Goal: Task Accomplishment & Management: Use online tool/utility

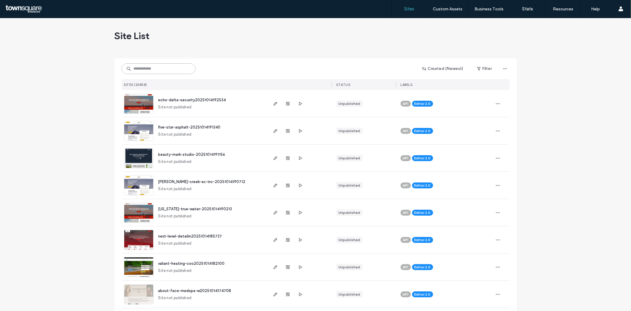
click at [179, 64] on input at bounding box center [159, 68] width 74 height 11
paste input "**********"
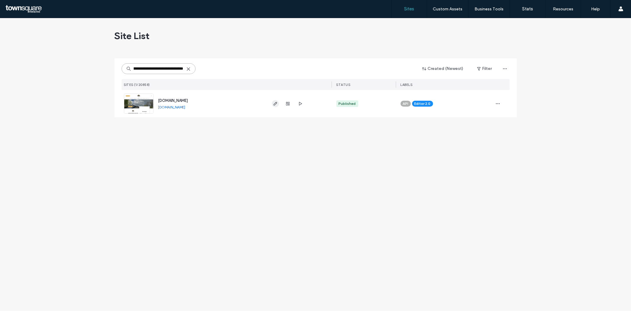
type input "**********"
click at [275, 103] on use "button" at bounding box center [275, 104] width 4 height 4
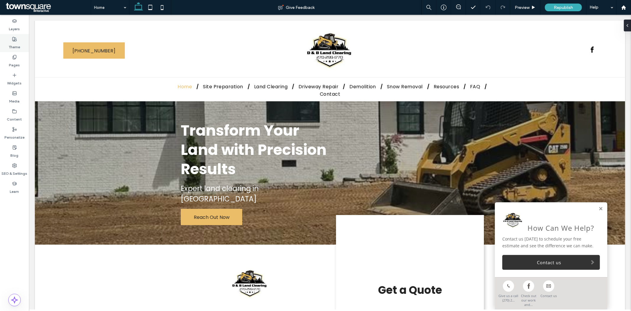
click at [14, 51] on div "Theme" at bounding box center [14, 43] width 29 height 18
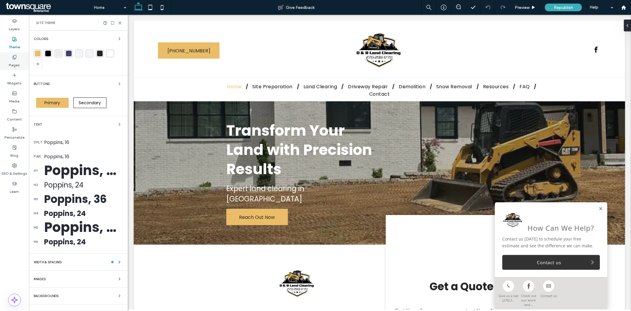
click at [14, 61] on label "Pages" at bounding box center [14, 63] width 11 height 8
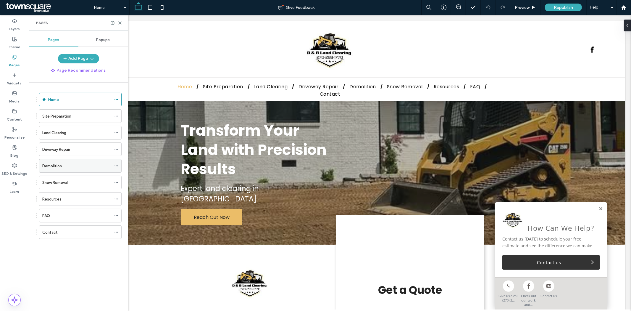
click at [64, 168] on div "Demolition" at bounding box center [76, 166] width 69 height 6
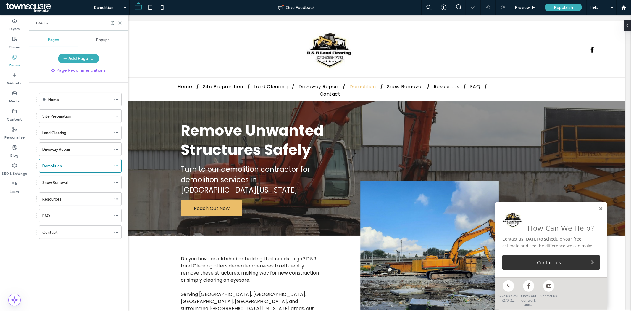
click at [122, 24] on div "Pages" at bounding box center [78, 23] width 99 height 16
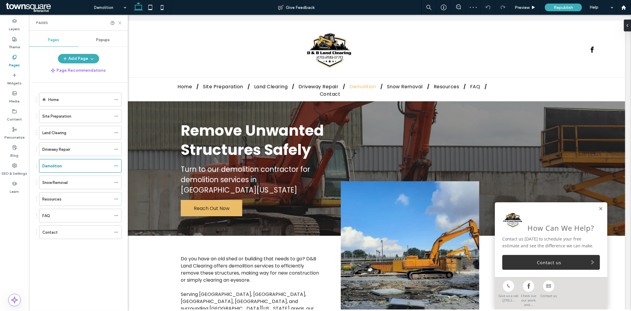
click at [120, 21] on icon at bounding box center [120, 23] width 4 height 4
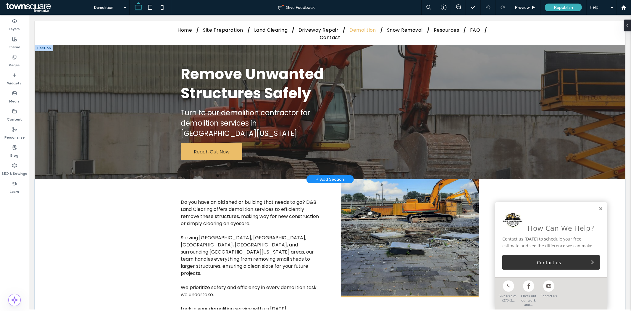
scroll to position [83, 0]
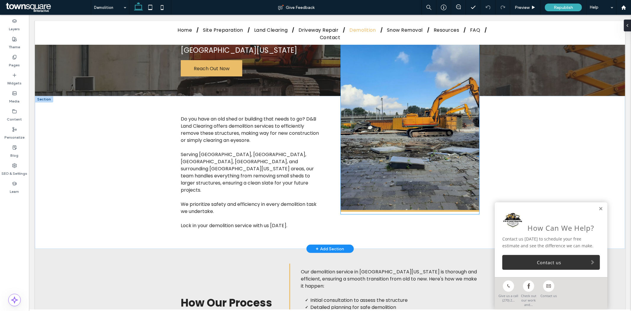
click at [391, 132] on img at bounding box center [409, 125] width 138 height 172
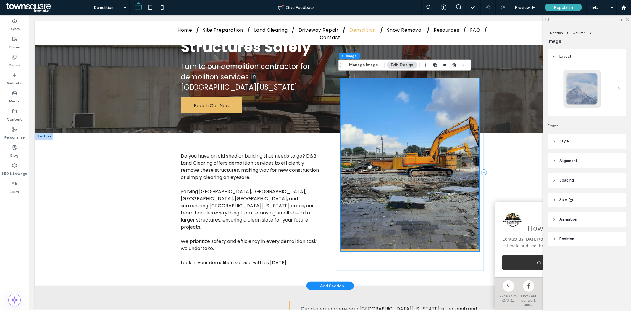
scroll to position [46, 0]
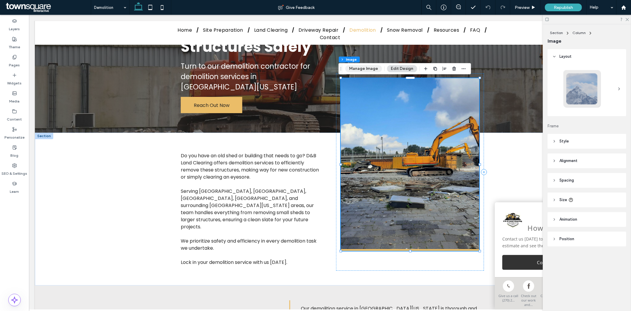
drag, startPoint x: 362, startPoint y: 70, endPoint x: 462, endPoint y: 153, distance: 130.5
click at [362, 70] on button "Manage Image" at bounding box center [363, 68] width 37 height 7
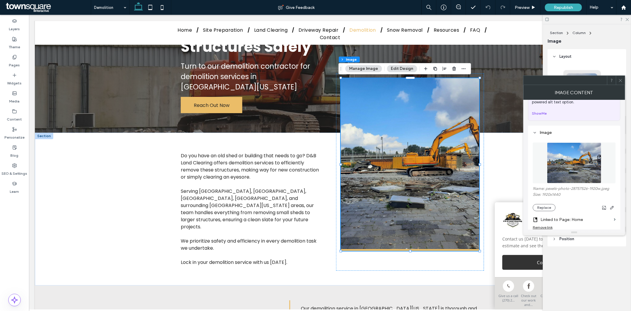
scroll to position [30, 0]
click at [543, 209] on button "Replace" at bounding box center [544, 206] width 23 height 7
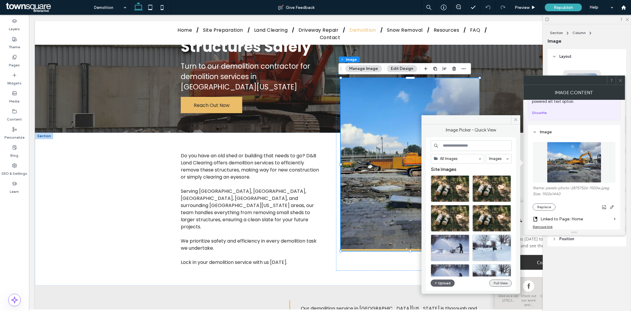
click at [496, 284] on button "Full View" at bounding box center [500, 282] width 22 height 7
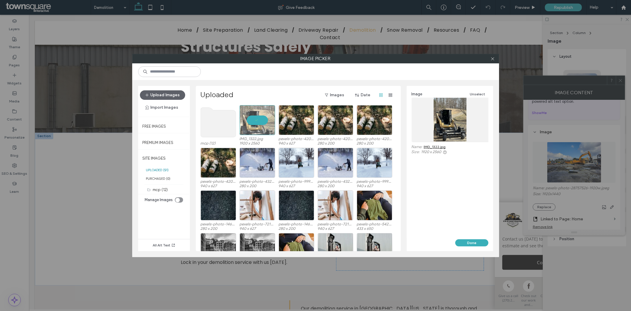
click at [469, 238] on div "Image Unselect Name: IMG_1322.jpg Size: 1920 x 2560" at bounding box center [450, 162] width 86 height 153
drag, startPoint x: 468, startPoint y: 241, endPoint x: 435, endPoint y: 224, distance: 36.8
click at [468, 241] on button "Done" at bounding box center [471, 242] width 33 height 7
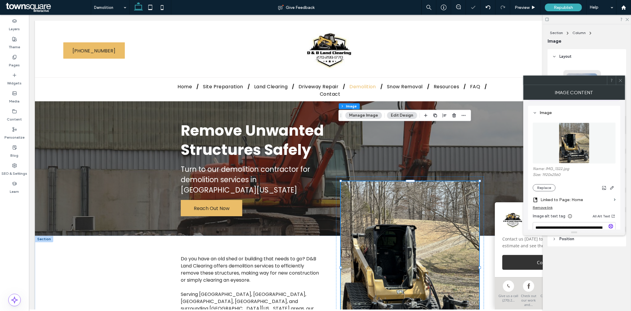
scroll to position [49, 0]
click at [546, 206] on div "Remove link" at bounding box center [543, 206] width 20 height 4
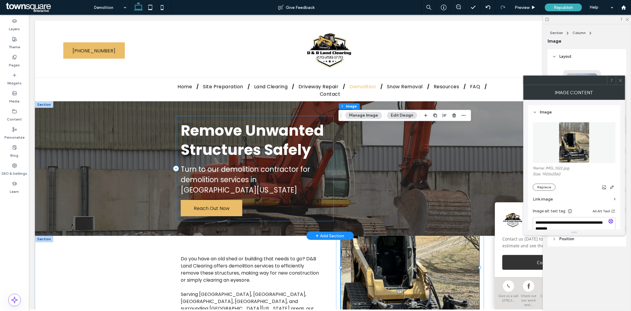
click at [276, 217] on div "Remove Unwanted Structures Safely Turn to our demolition contractor for demolit…" at bounding box center [254, 168] width 157 height 105
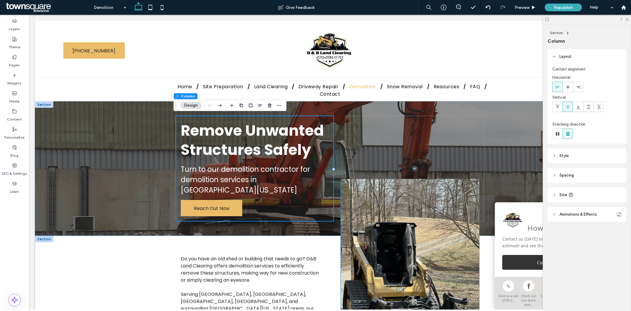
click at [373, 261] on img at bounding box center [409, 264] width 138 height 172
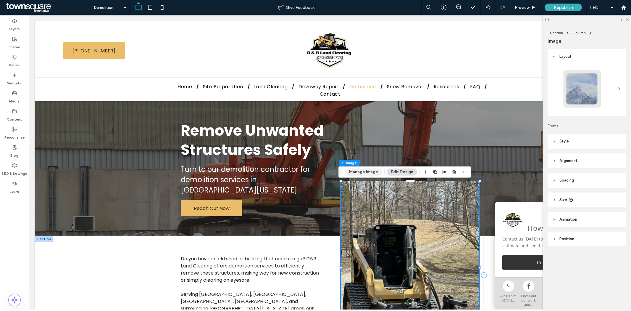
click at [369, 172] on button "Manage Image" at bounding box center [363, 171] width 37 height 7
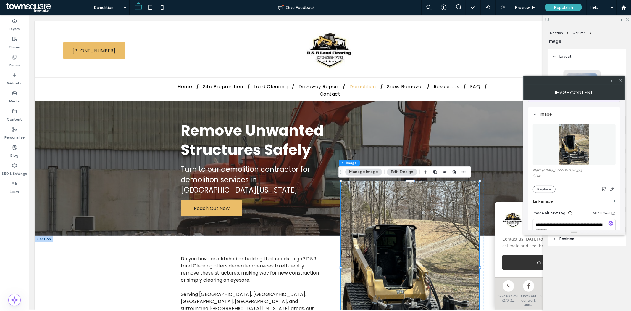
scroll to position [48, 0]
click at [554, 200] on label "Link image" at bounding box center [572, 200] width 79 height 11
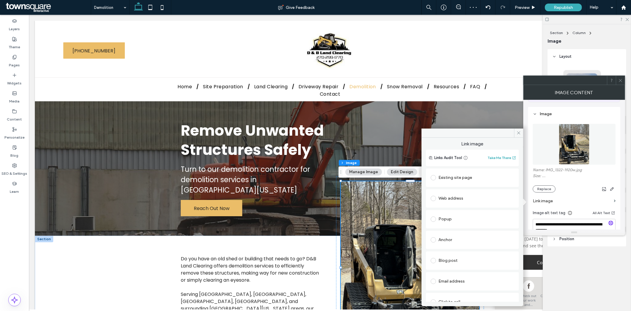
click at [460, 195] on div "Web address" at bounding box center [472, 197] width 83 height 9
click at [468, 176] on div "Existing site page" at bounding box center [472, 177] width 83 height 9
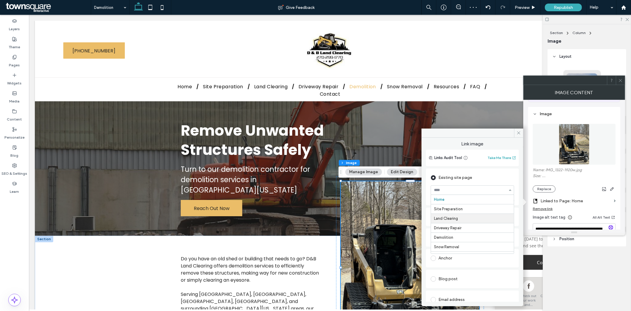
scroll to position [28, 0]
click at [609, 101] on div "Let AI handle the alt text Instantly optimize this image for accessibility and …" at bounding box center [574, 79] width 92 height 45
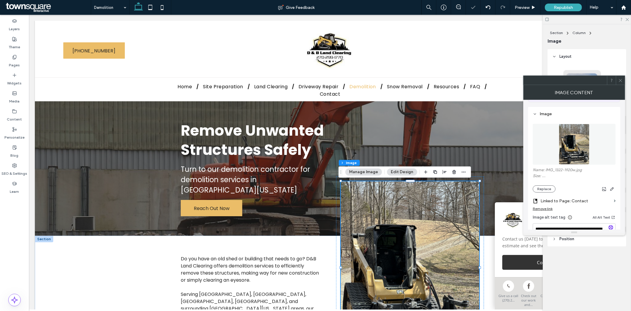
click at [620, 80] on use at bounding box center [620, 80] width 3 height 3
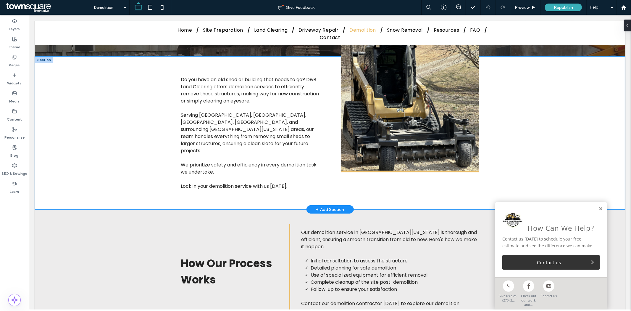
scroll to position [123, 0]
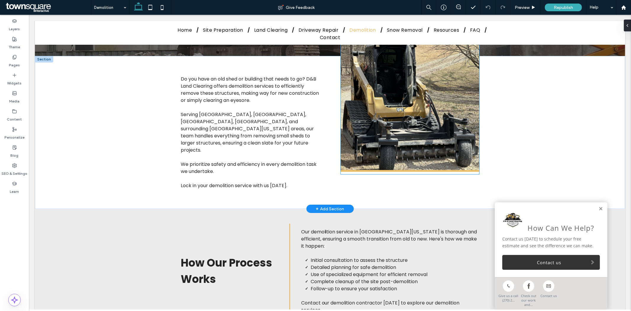
click at [408, 121] on img at bounding box center [409, 85] width 138 height 172
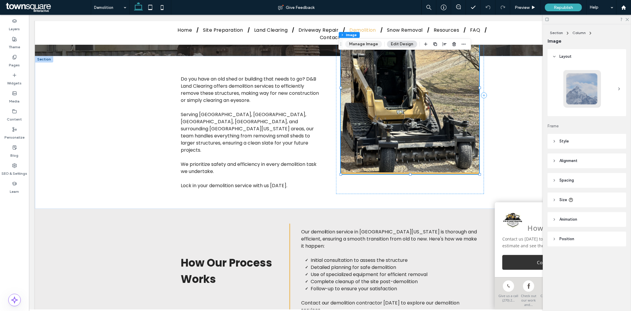
drag, startPoint x: 368, startPoint y: 45, endPoint x: 487, endPoint y: 140, distance: 151.7
click at [368, 45] on button "Manage Image" at bounding box center [363, 44] width 37 height 7
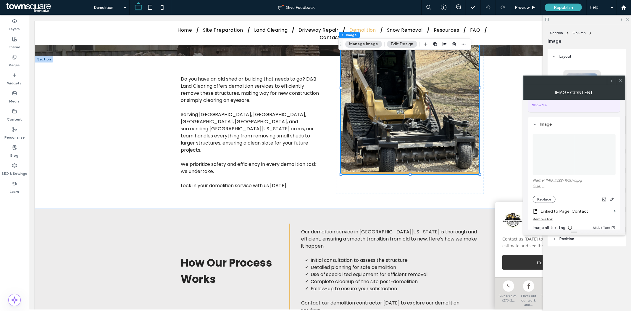
scroll to position [42, 0]
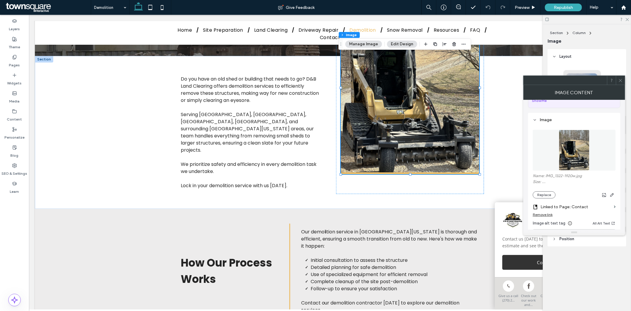
click at [544, 190] on div "Name: IMG_1322-1920w.jpg Size: ... Replace" at bounding box center [574, 185] width 83 height 25
click at [543, 191] on button "Replace" at bounding box center [544, 194] width 23 height 7
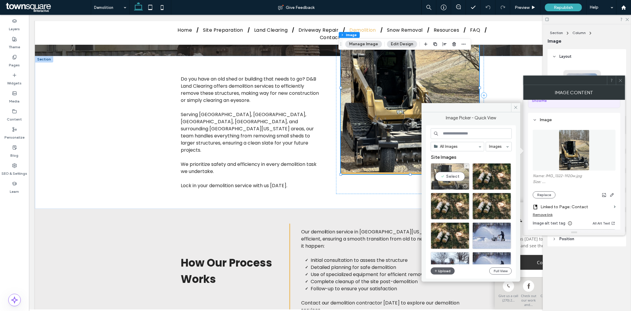
click at [446, 179] on div "Select" at bounding box center [450, 176] width 39 height 27
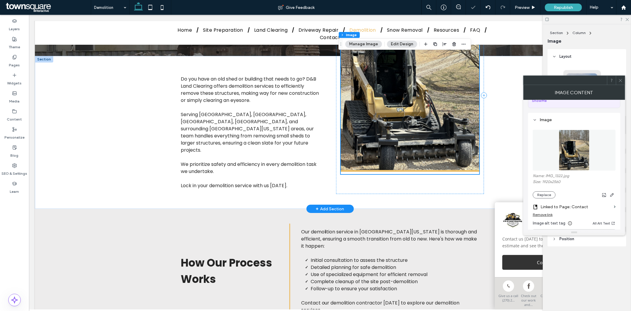
scroll to position [13, 0]
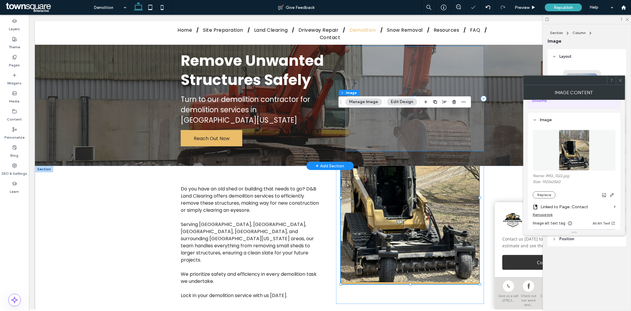
click at [480, 68] on span at bounding box center [414, 98] width 138 height 105
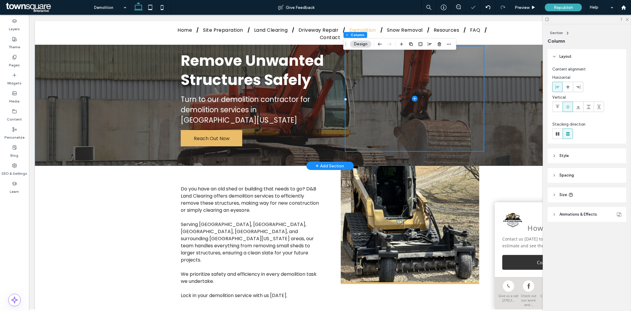
click at [492, 68] on div "Remove Unwanted Structures Safely Turn to our demolition contractor for demolit…" at bounding box center [329, 98] width 355 height 134
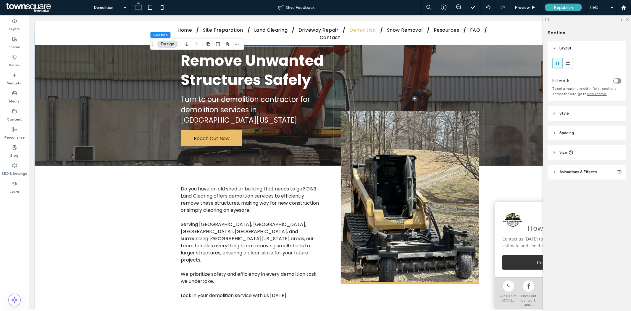
click at [584, 119] on header "Style" at bounding box center [587, 113] width 79 height 15
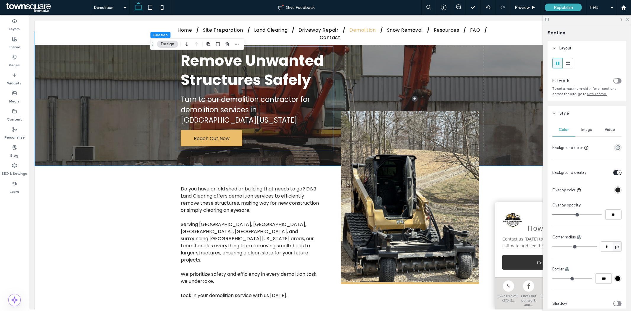
click at [582, 129] on span "Image" at bounding box center [587, 129] width 11 height 5
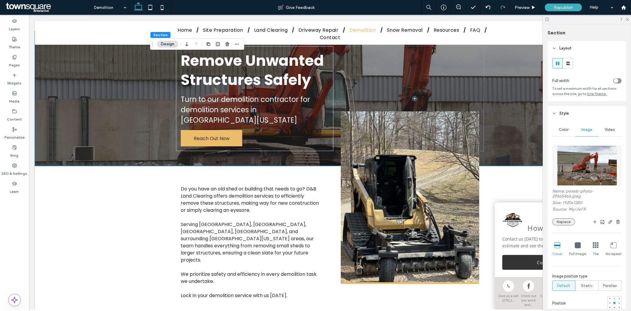
click at [561, 218] on button "Replace" at bounding box center [563, 221] width 23 height 7
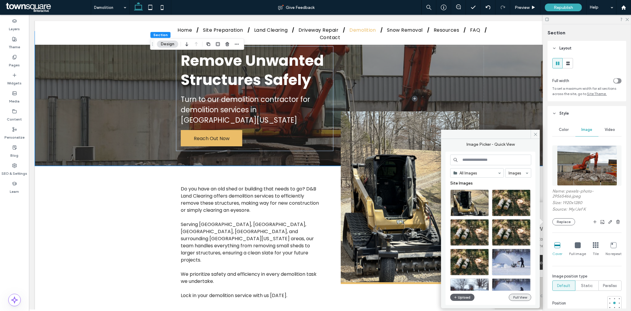
click at [518, 296] on button "Full View" at bounding box center [520, 296] width 22 height 7
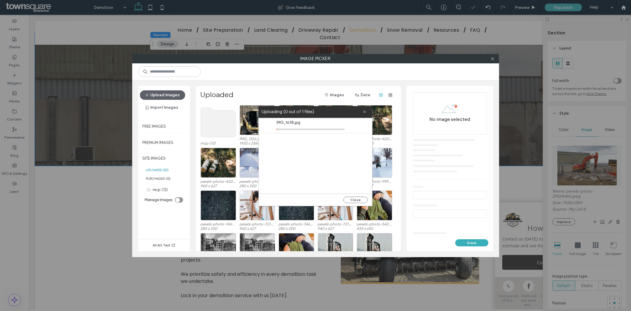
click at [430, 79] on div at bounding box center [315, 71] width 367 height 17
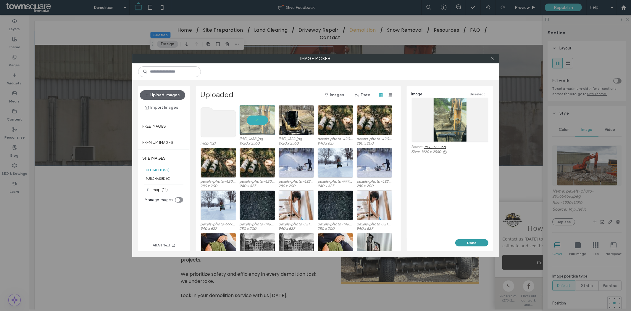
click at [474, 240] on button "Done" at bounding box center [471, 242] width 33 height 7
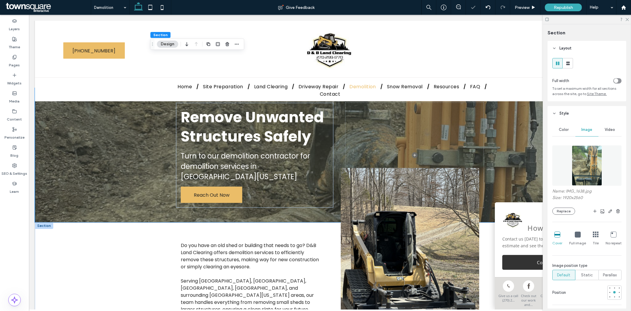
scroll to position [0, 0]
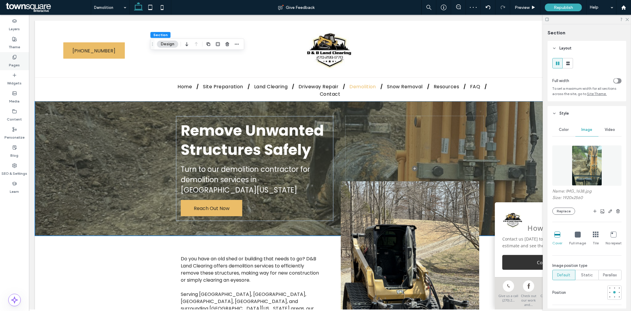
click at [17, 60] on label "Pages" at bounding box center [14, 63] width 11 height 8
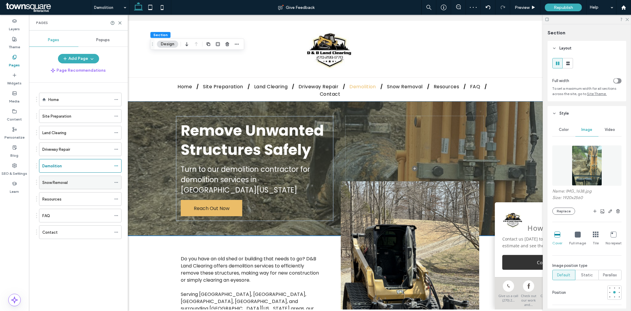
click at [73, 181] on div "Snow Removal" at bounding box center [76, 182] width 69 height 6
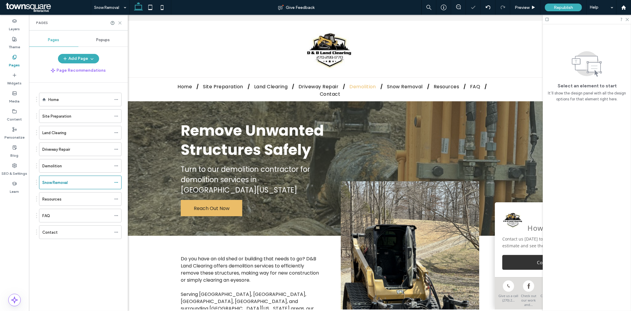
click at [120, 24] on icon at bounding box center [120, 23] width 4 height 4
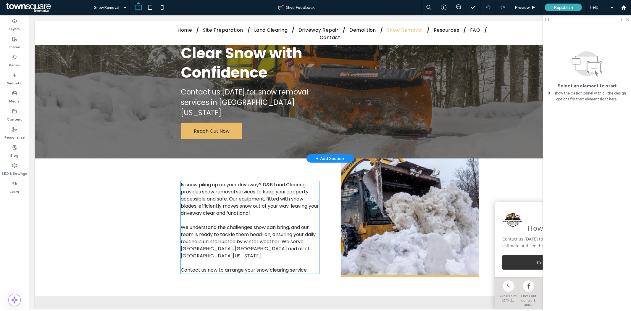
scroll to position [21, 0]
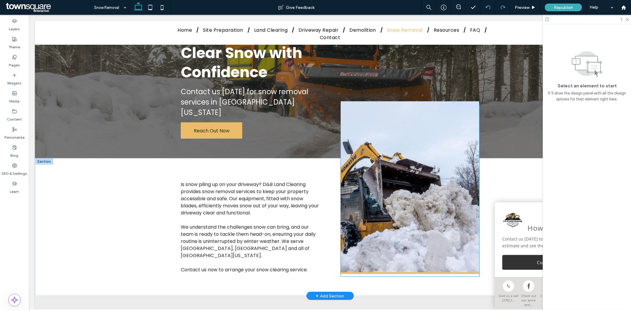
click at [408, 208] on img at bounding box center [409, 187] width 138 height 172
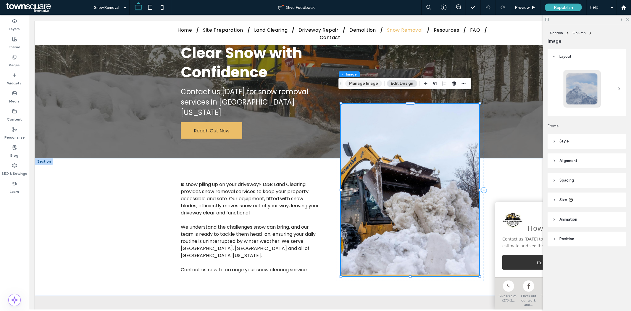
click at [372, 86] on button "Manage Image" at bounding box center [363, 83] width 37 height 7
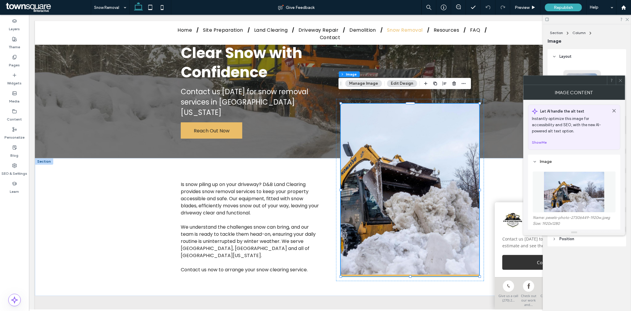
scroll to position [29, 0]
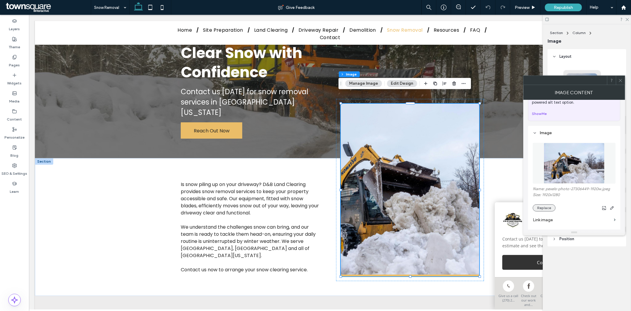
click at [552, 208] on button "Replace" at bounding box center [544, 207] width 23 height 7
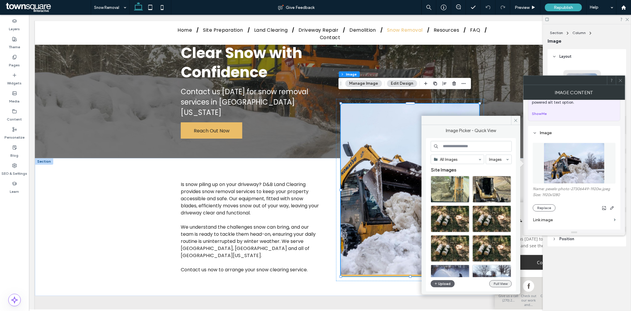
click at [495, 282] on button "Full View" at bounding box center [500, 283] width 22 height 7
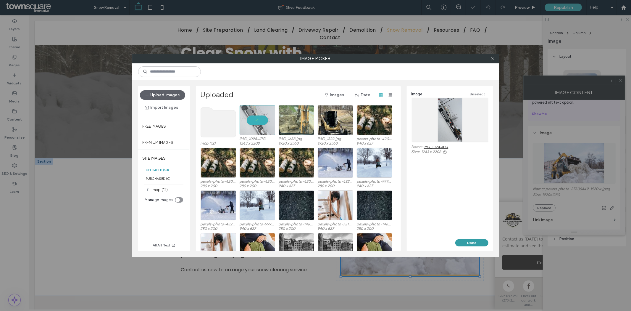
click at [475, 241] on button "Done" at bounding box center [471, 242] width 33 height 7
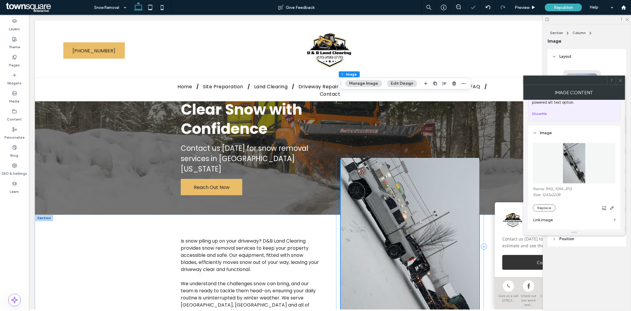
scroll to position [0, 0]
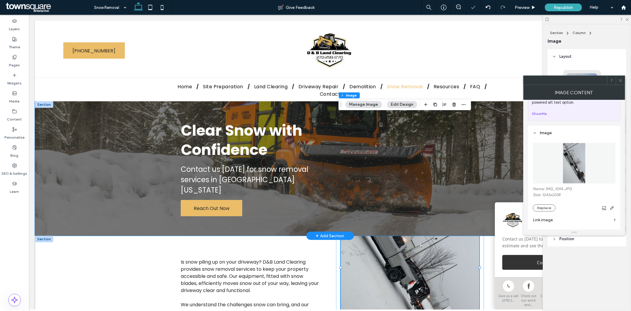
click at [141, 130] on div "Clear Snow with Confidence Contact us today for snow removal services in South …" at bounding box center [330, 168] width 590 height 134
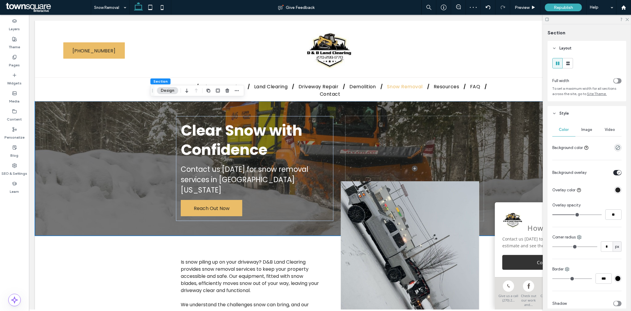
scroll to position [53, 0]
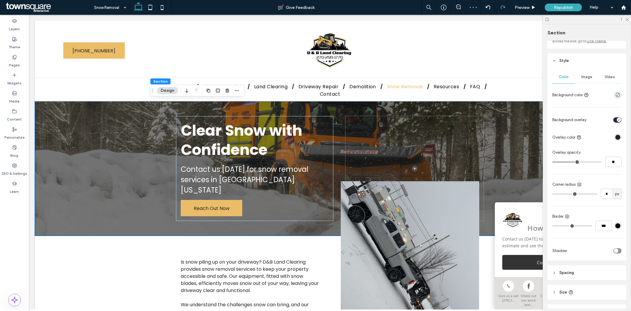
click at [583, 76] on span "Image" at bounding box center [587, 77] width 11 height 5
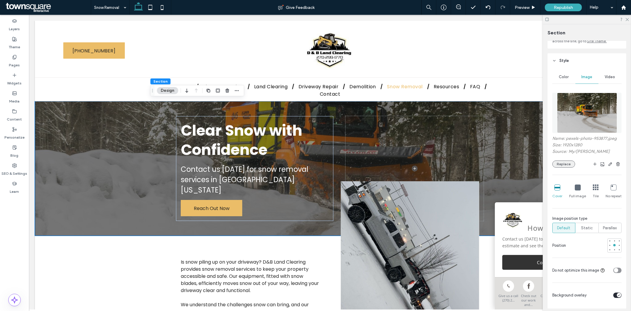
click at [555, 165] on button "Replace" at bounding box center [563, 163] width 23 height 7
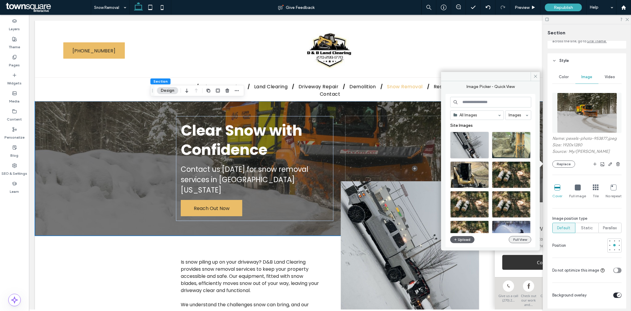
click at [514, 241] on button "Full View" at bounding box center [520, 239] width 22 height 7
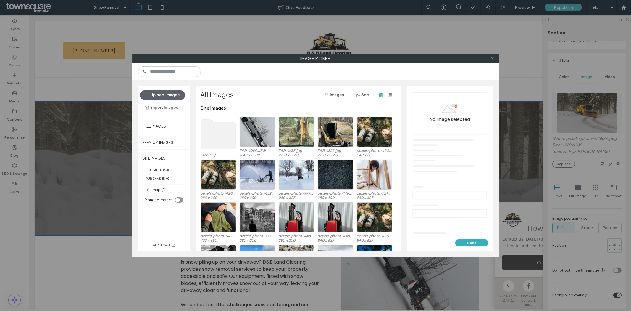
click at [493, 59] on icon at bounding box center [492, 58] width 4 height 4
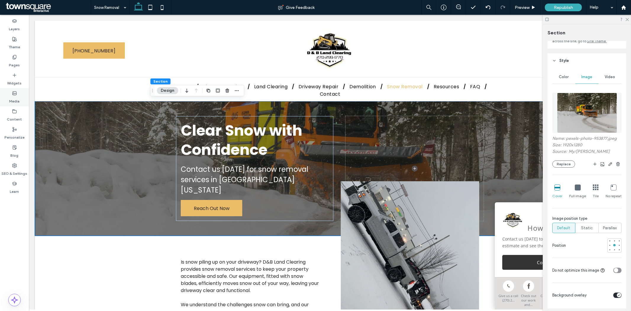
click at [18, 96] on label "Media" at bounding box center [14, 100] width 10 height 8
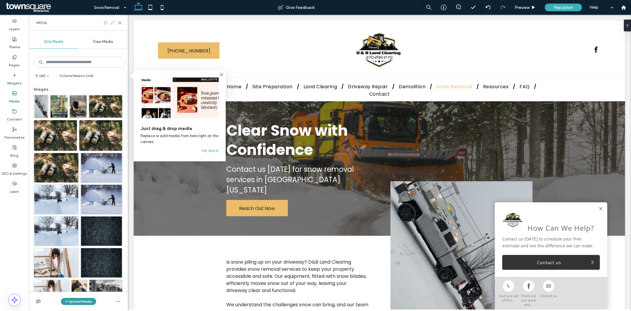
click at [80, 301] on button "Upload Media" at bounding box center [78, 301] width 35 height 7
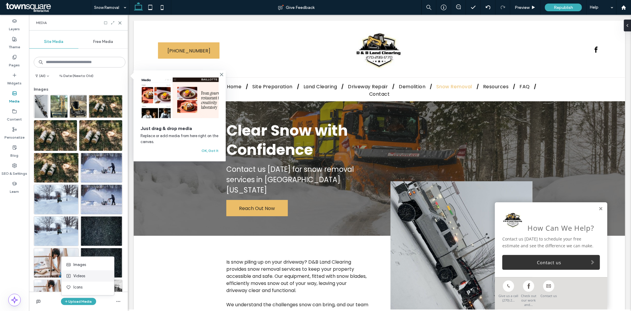
click at [85, 274] on div "Videos" at bounding box center [87, 276] width 43 height 6
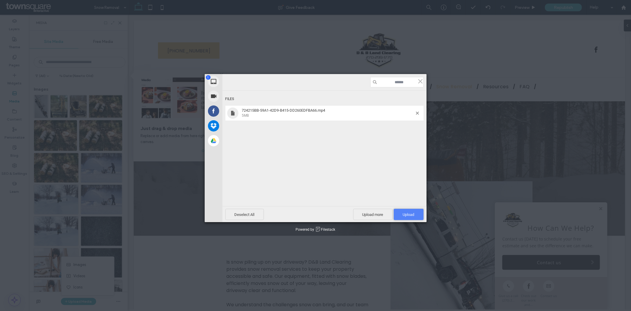
click at [412, 212] on span "Upload 1" at bounding box center [409, 214] width 12 height 4
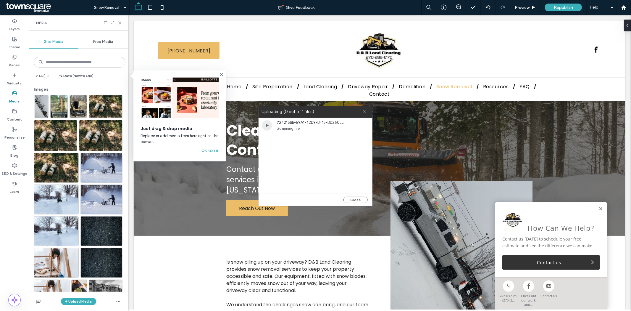
click at [120, 24] on icon at bounding box center [120, 23] width 4 height 4
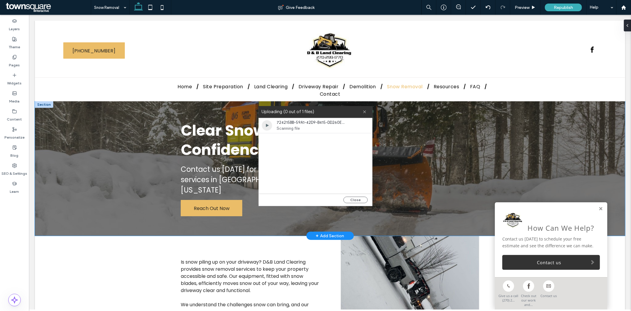
click at [511, 114] on div "Clear Snow with Confidence Contact us today for snow removal services in South …" at bounding box center [330, 168] width 590 height 134
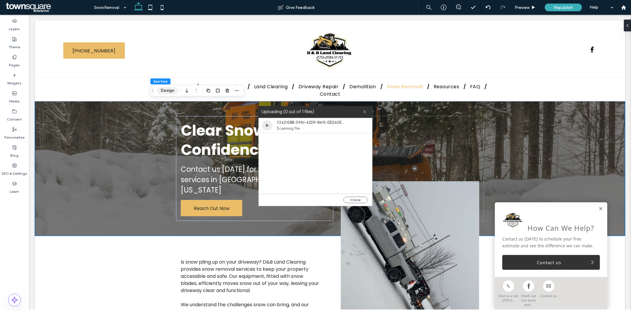
click at [164, 89] on button "Design" at bounding box center [167, 90] width 21 height 7
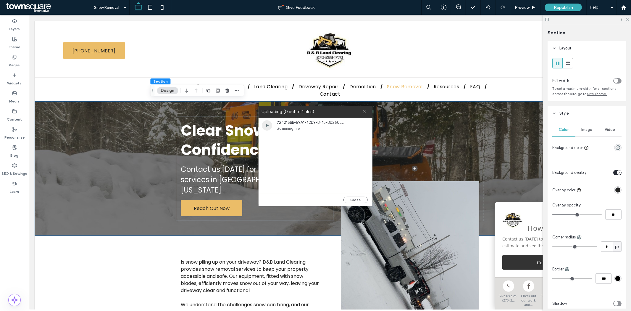
click at [586, 129] on span "Image" at bounding box center [587, 129] width 11 height 5
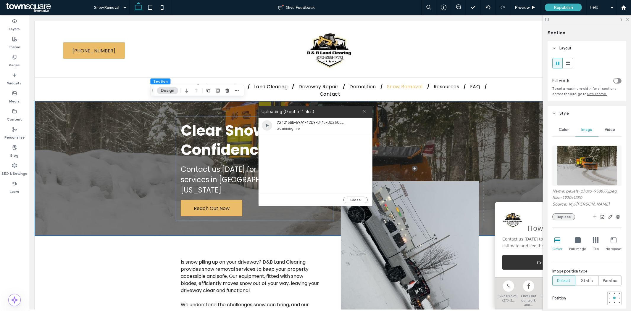
click at [565, 216] on button "Replace" at bounding box center [563, 216] width 23 height 7
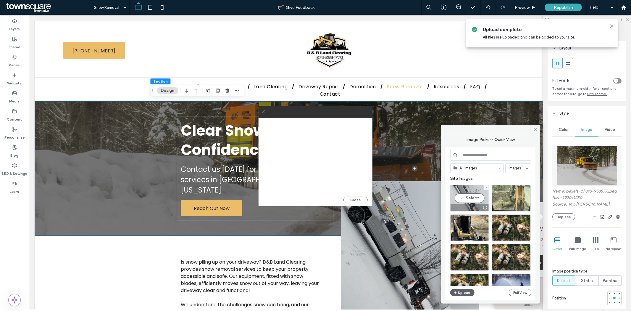
click at [471, 200] on div "Select" at bounding box center [469, 198] width 39 height 27
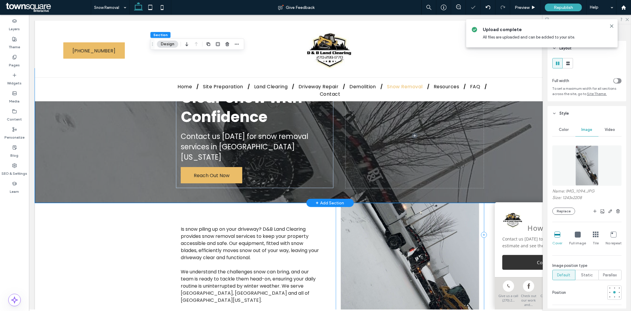
scroll to position [0, 0]
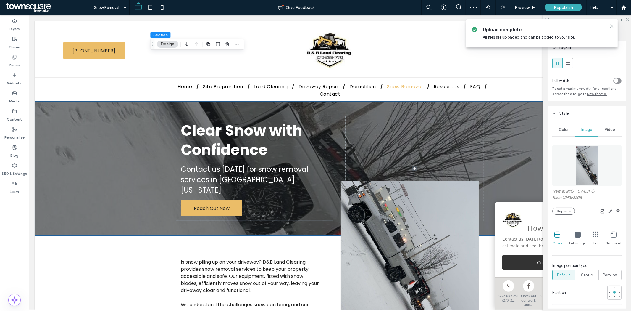
click at [611, 26] on use at bounding box center [611, 26] width 3 height 3
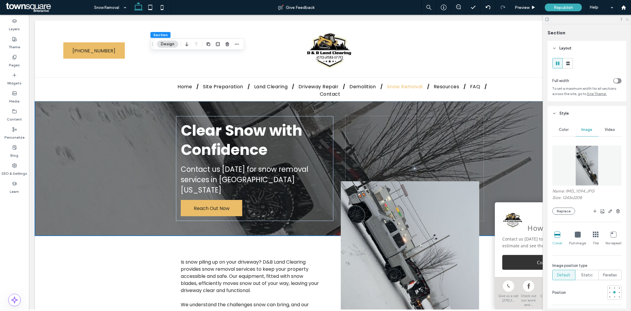
click at [627, 20] on icon at bounding box center [627, 19] width 4 height 4
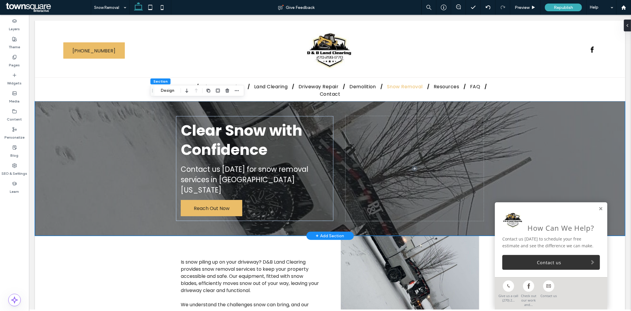
click at [550, 138] on div "Clear Snow with Confidence Contact us today for snow removal services in South …" at bounding box center [330, 168] width 590 height 134
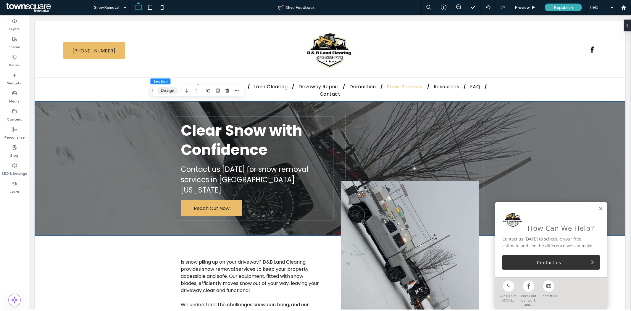
click at [170, 93] on button "Design" at bounding box center [167, 90] width 21 height 7
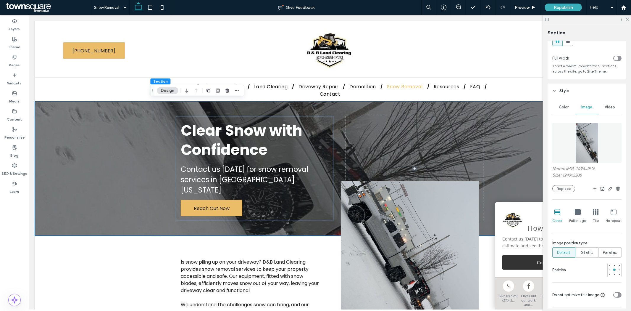
scroll to position [23, 0]
click at [613, 265] on div at bounding box center [614, 264] width 2 height 2
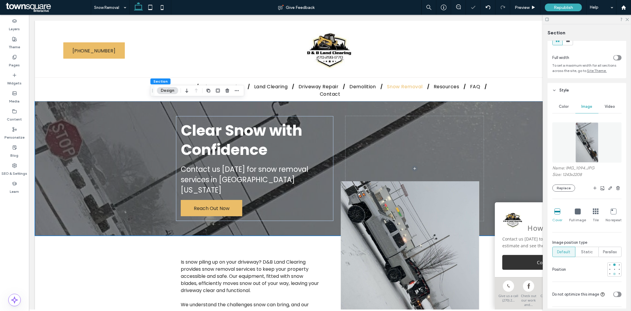
click at [612, 272] on div at bounding box center [614, 274] width 4 height 4
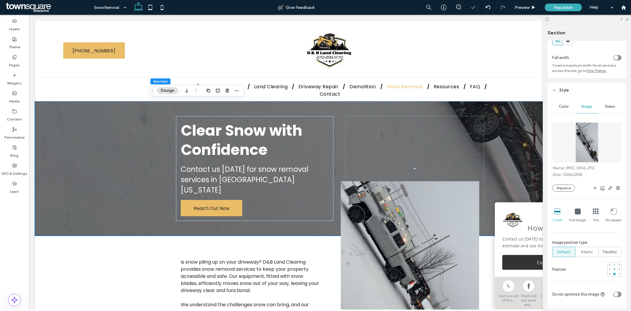
click at [613, 270] on div at bounding box center [614, 269] width 2 height 2
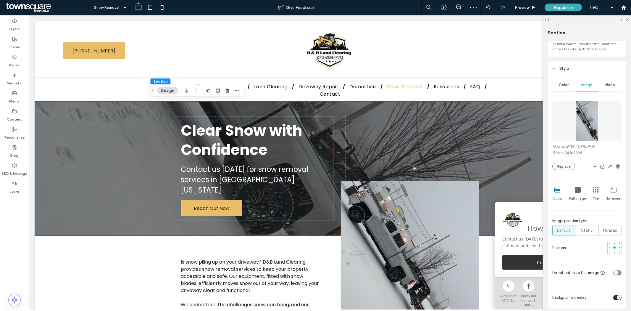
scroll to position [45, 0]
click at [608, 167] on icon "button" at bounding box center [610, 166] width 5 height 5
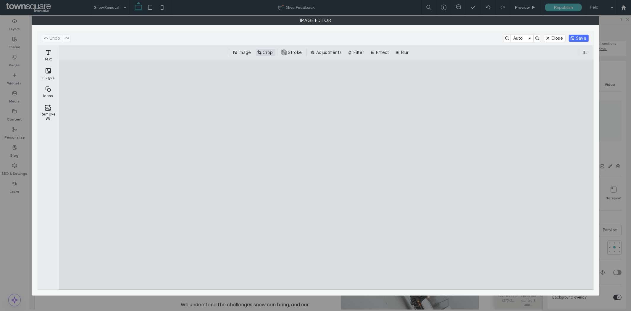
click at [271, 52] on button "Crop" at bounding box center [266, 52] width 20 height 7
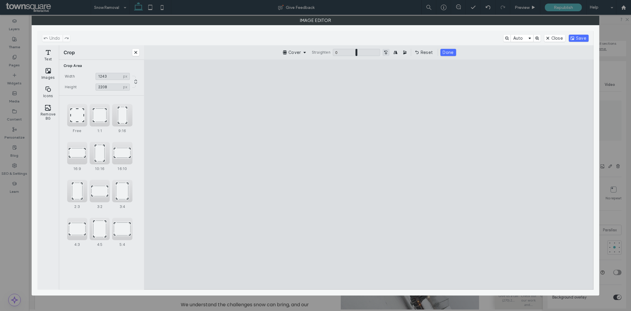
click at [387, 53] on button "Turn the Image 90˚ Counterclockwise" at bounding box center [385, 52] width 7 height 7
drag, startPoint x: 356, startPoint y: 171, endPoint x: 283, endPoint y: 173, distance: 72.5
click at [369, 174] on cesdk-canvas "Editor canvas" at bounding box center [369, 174] width 0 height 0
click at [581, 37] on button "Save" at bounding box center [579, 38] width 20 height 7
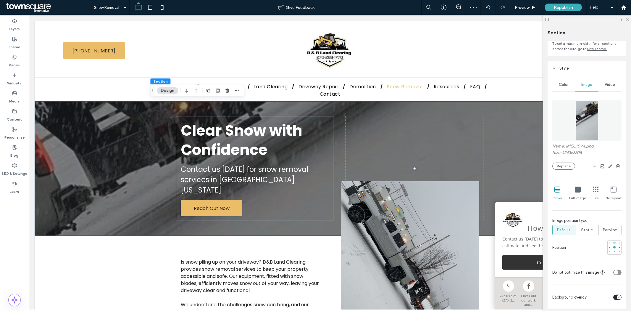
click at [613, 243] on div at bounding box center [614, 242] width 2 height 2
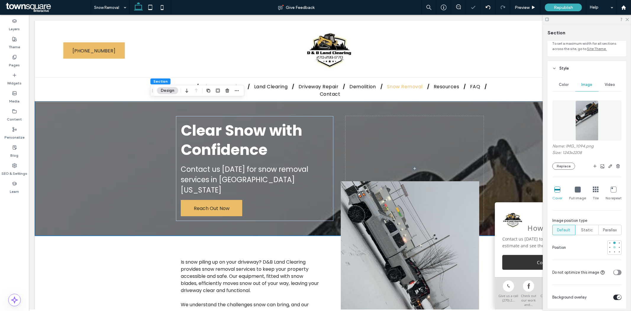
click at [612, 246] on div at bounding box center [614, 247] width 4 height 4
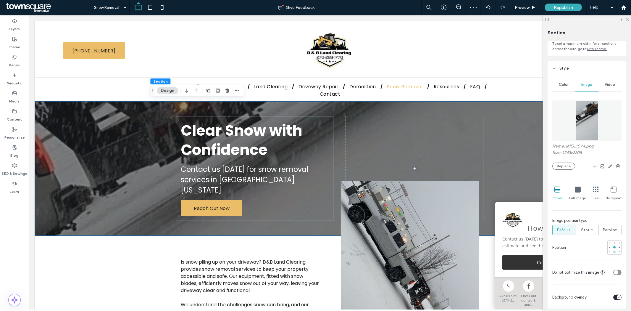
click at [613, 252] on div at bounding box center [614, 252] width 2 height 2
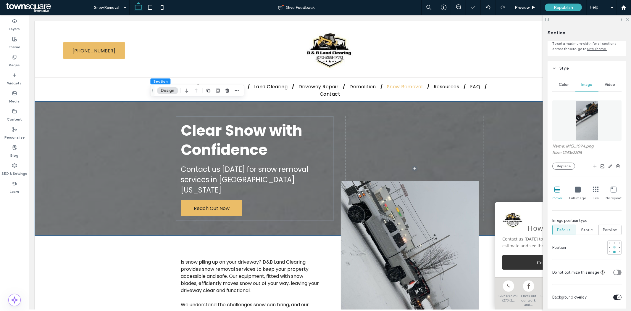
click at [613, 247] on div at bounding box center [614, 247] width 2 height 2
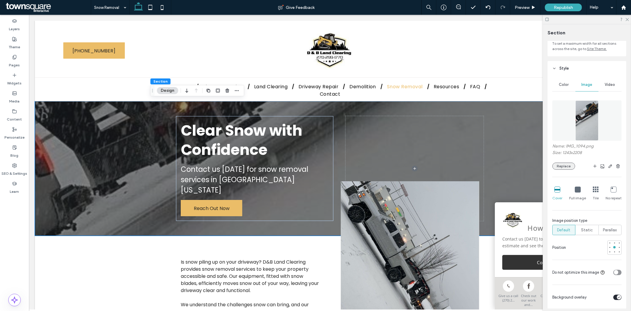
click at [573, 167] on button "Replace" at bounding box center [563, 165] width 23 height 7
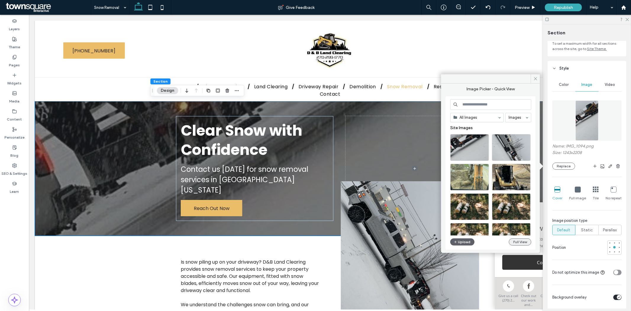
click at [519, 240] on button "Full View" at bounding box center [520, 241] width 22 height 7
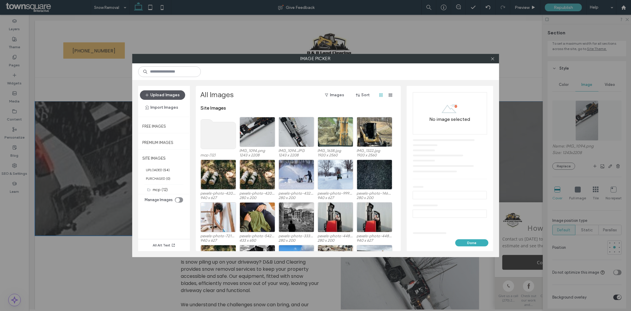
click at [175, 95] on button "Upload Images" at bounding box center [162, 94] width 45 height 9
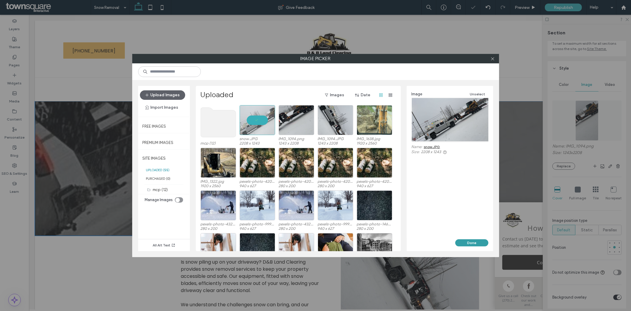
click at [465, 243] on button "Done" at bounding box center [471, 242] width 33 height 7
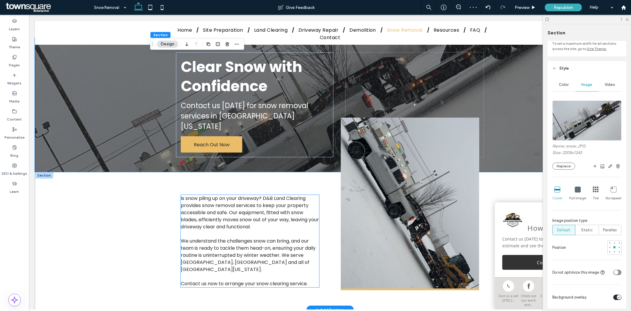
scroll to position [7, 0]
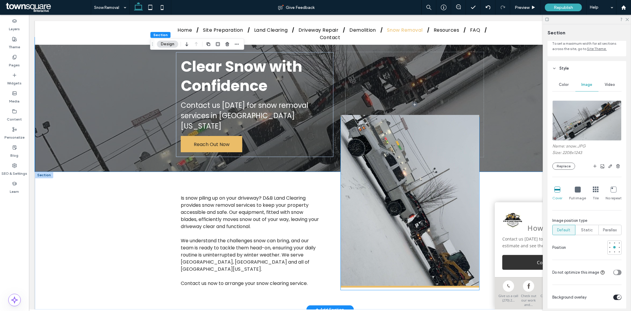
click at [415, 169] on img at bounding box center [409, 200] width 138 height 172
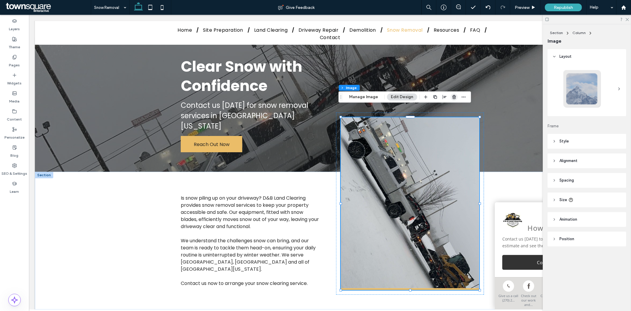
click at [455, 98] on icon "button" at bounding box center [454, 96] width 5 height 5
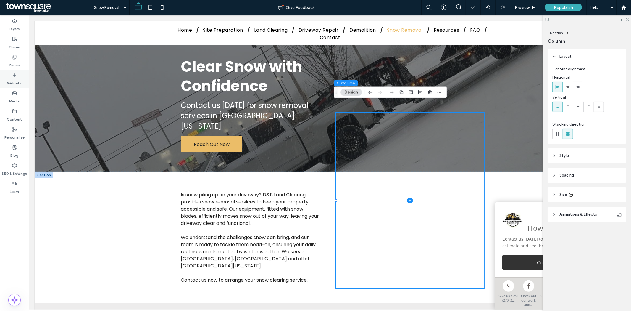
click at [15, 77] on icon at bounding box center [14, 75] width 5 height 5
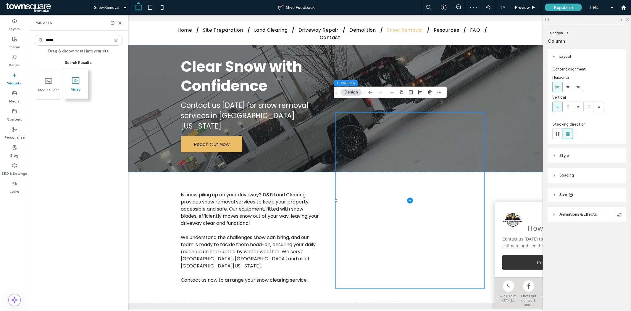
type input "*****"
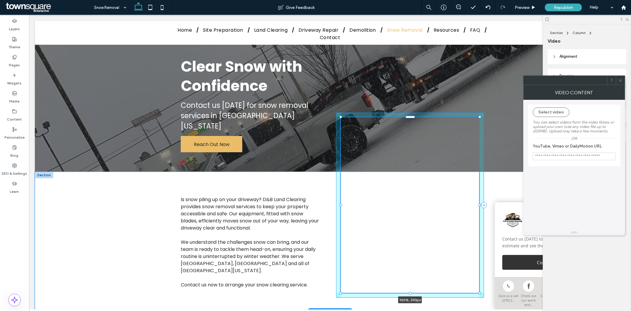
drag, startPoint x: 407, startPoint y: 164, endPoint x: 408, endPoint y: 281, distance: 116.3
click at [409, 291] on div at bounding box center [410, 292] width 2 height 2
type input "***"
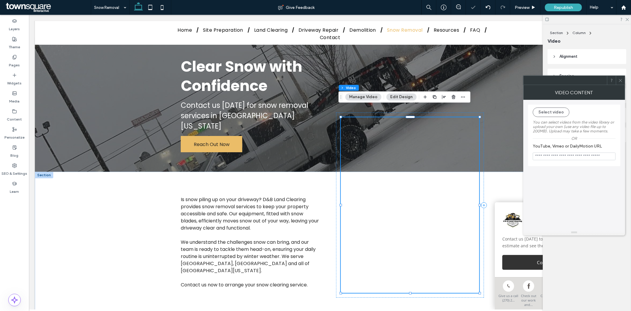
click at [368, 97] on button "Manage Video" at bounding box center [363, 96] width 36 height 7
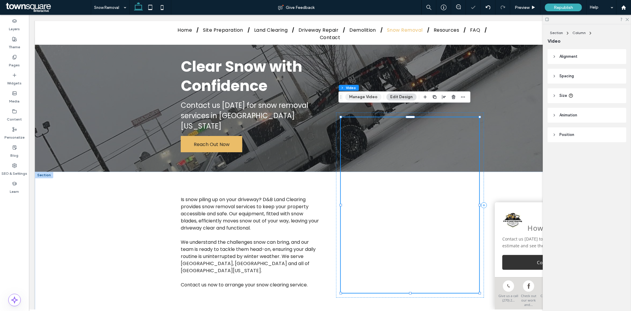
click at [368, 97] on button "Manage Video" at bounding box center [363, 96] width 36 height 7
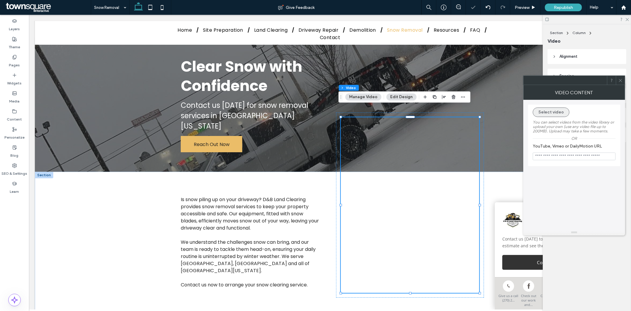
click at [550, 109] on button "Select video" at bounding box center [551, 111] width 37 height 9
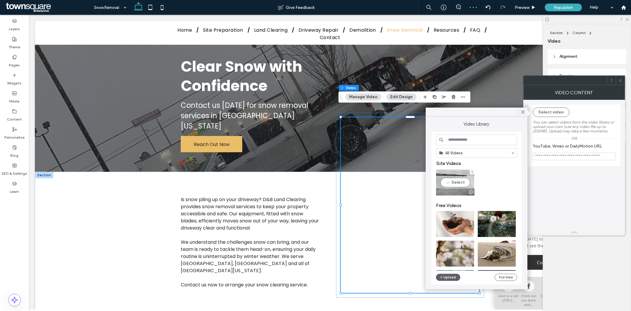
click at [461, 184] on video at bounding box center [455, 182] width 38 height 26
type input "**********"
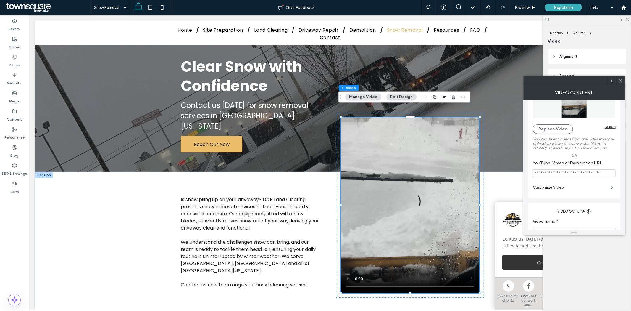
scroll to position [37, 0]
click at [559, 188] on label "Customize Video" at bounding box center [572, 187] width 78 height 12
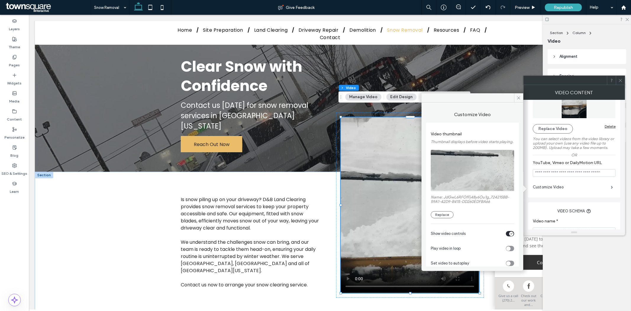
scroll to position [39, 0]
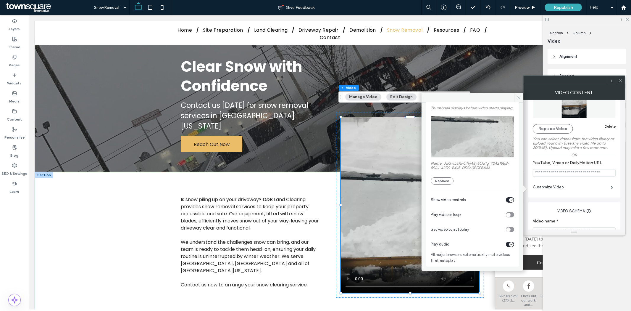
click at [509, 198] on div "toggle" at bounding box center [511, 200] width 4 height 4
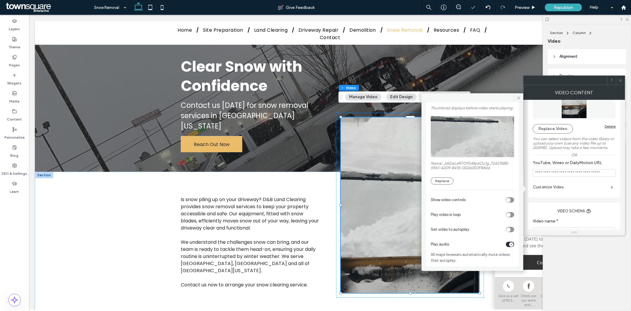
click at [508, 229] on div "toggle" at bounding box center [508, 229] width 4 height 4
click at [511, 170] on label "Name: JdGwL6RFOfFj48y6Ou1g_724215BB-59A1-42D9-B415-DD260EDFBA66" at bounding box center [472, 166] width 83 height 10
click at [520, 96] on icon at bounding box center [518, 98] width 4 height 4
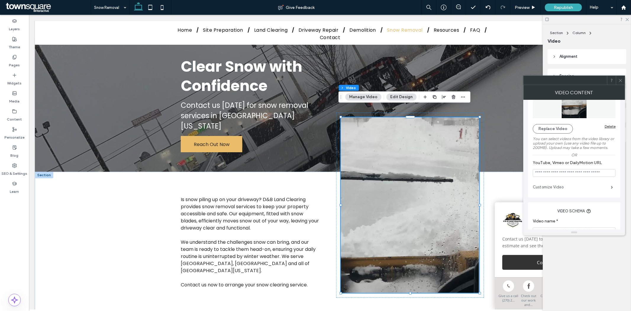
click at [571, 190] on label "Customize Video" at bounding box center [572, 187] width 78 height 12
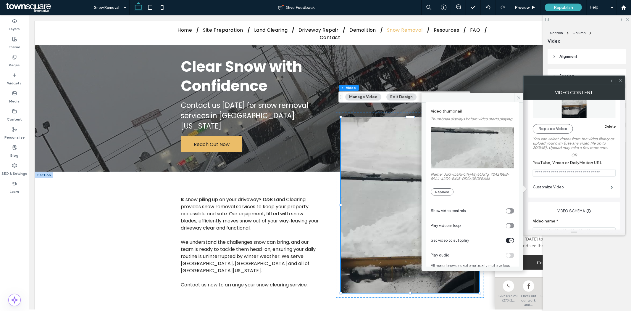
scroll to position [23, 0]
click at [507, 213] on div "toggle" at bounding box center [508, 210] width 4 height 4
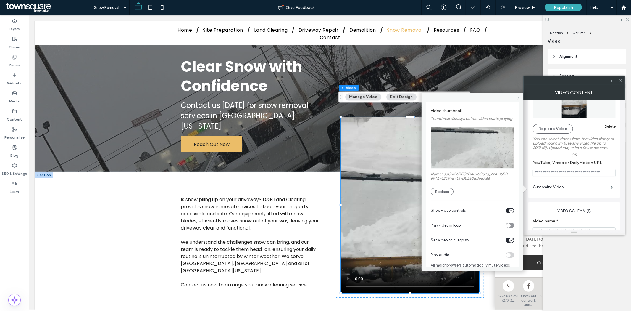
click at [519, 96] on icon at bounding box center [518, 98] width 4 height 4
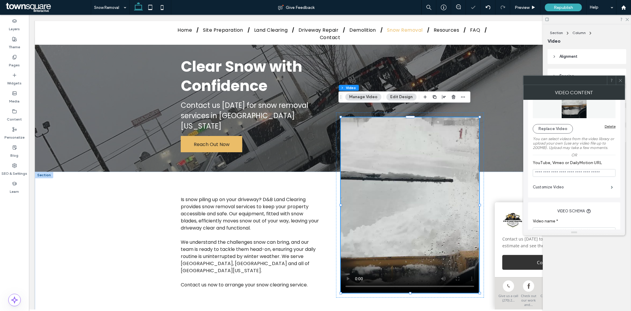
click at [618, 79] on icon at bounding box center [620, 80] width 4 height 4
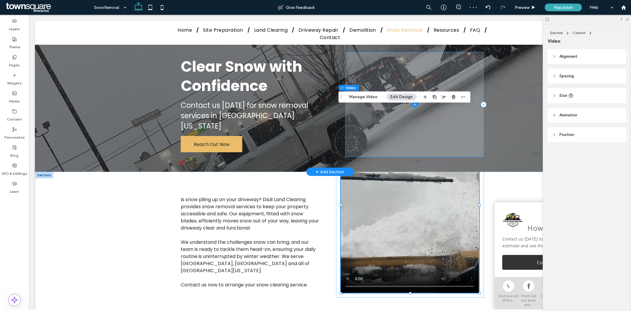
scroll to position [0, 0]
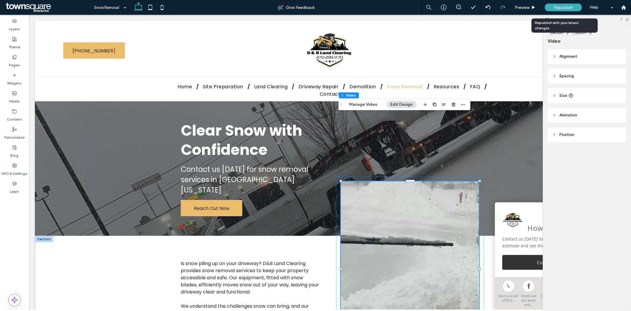
click at [550, 11] on div "Republish" at bounding box center [563, 8] width 37 height 8
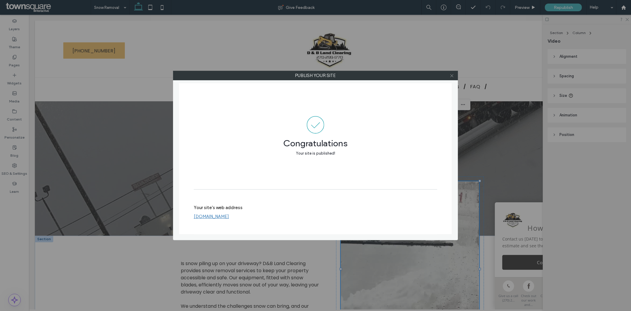
click at [453, 75] on icon at bounding box center [452, 75] width 4 height 4
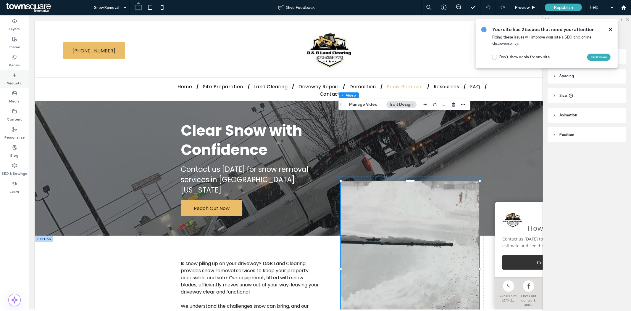
click at [13, 75] on icon at bounding box center [14, 75] width 5 height 5
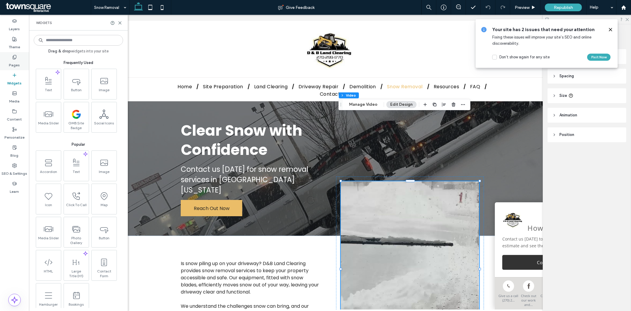
click at [11, 62] on label "Pages" at bounding box center [14, 63] width 11 height 8
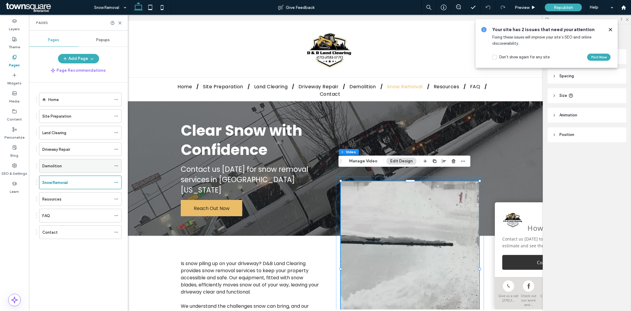
click at [70, 169] on div "Demolition" at bounding box center [76, 165] width 69 height 13
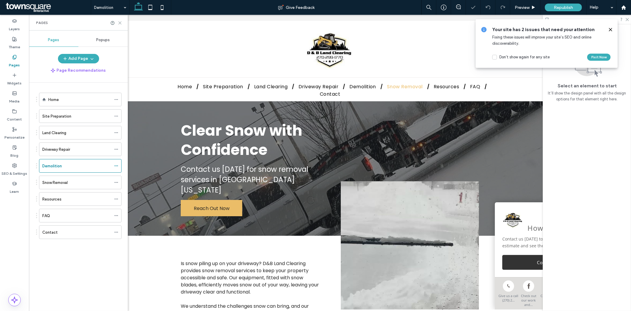
click at [119, 22] on icon at bounding box center [120, 23] width 4 height 4
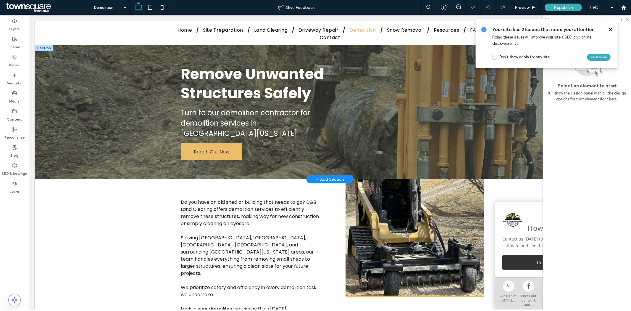
scroll to position [28, 0]
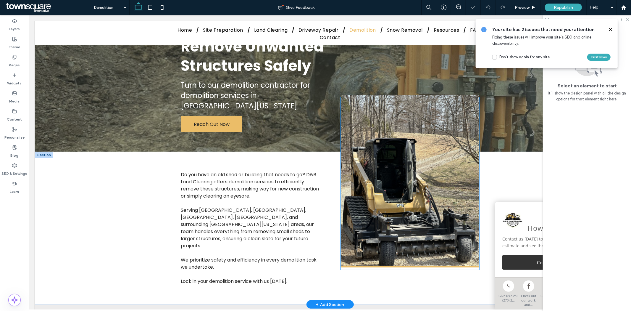
click at [364, 182] on img at bounding box center [409, 180] width 138 height 172
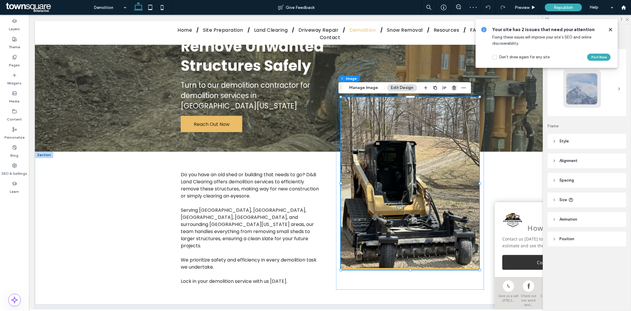
click at [454, 88] on icon "button" at bounding box center [454, 87] width 5 height 5
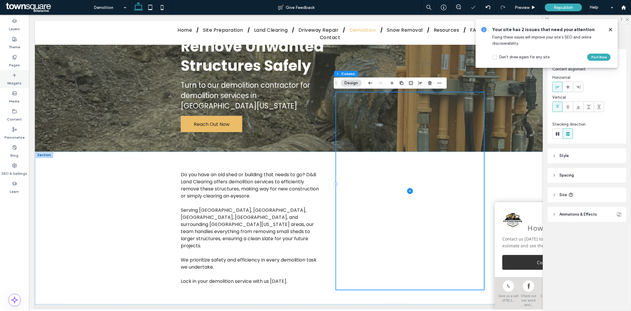
click at [18, 84] on label "Widgets" at bounding box center [14, 81] width 14 height 8
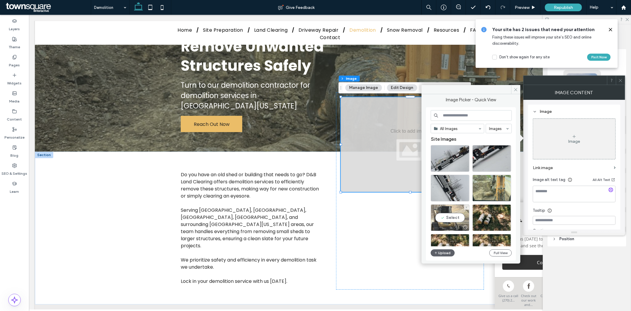
click at [451, 217] on div "Select" at bounding box center [450, 217] width 39 height 27
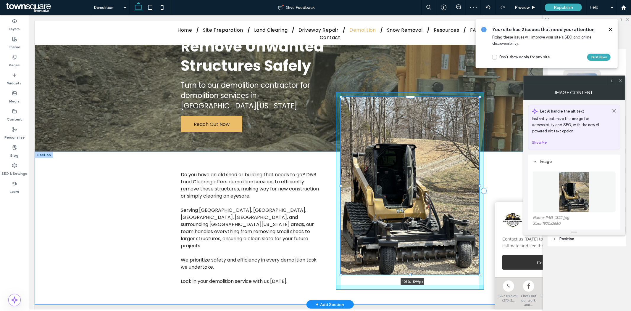
drag, startPoint x: 477, startPoint y: 193, endPoint x: 481, endPoint y: 275, distance: 82.0
click at [481, 275] on div "Do you have an old shed or building that needs to go? D&B Land Clearing offers …" at bounding box center [329, 227] width 355 height 153
type input "***"
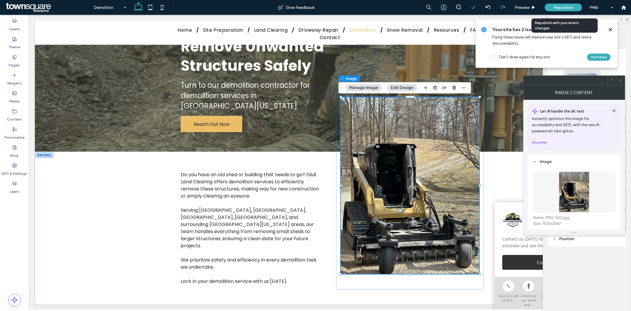
click at [560, 4] on div "Republish" at bounding box center [563, 8] width 37 height 8
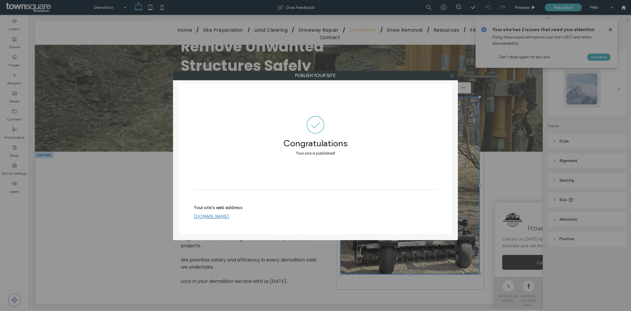
click at [453, 73] on icon at bounding box center [452, 75] width 4 height 4
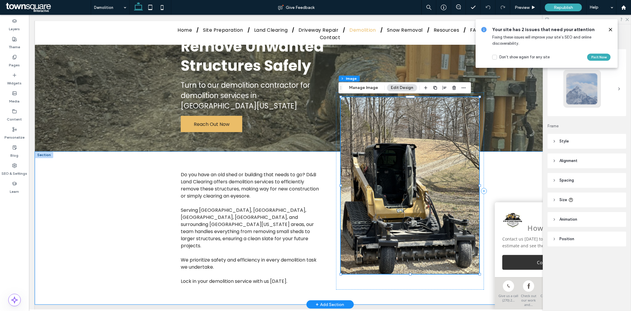
click at [446, 151] on img at bounding box center [409, 185] width 138 height 177
click at [371, 87] on button "Manage Image" at bounding box center [363, 87] width 37 height 7
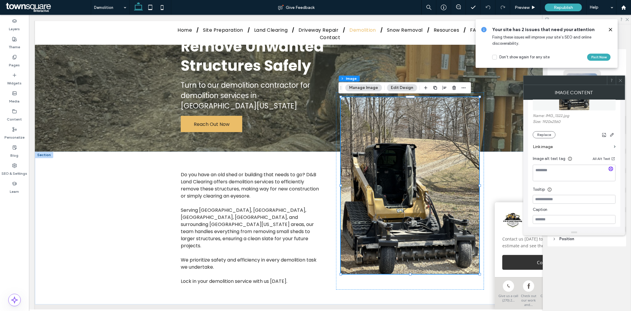
scroll to position [105, 0]
click at [540, 133] on button "Replace" at bounding box center [544, 131] width 23 height 7
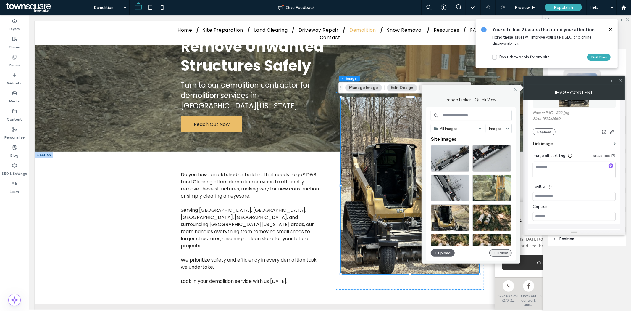
click at [503, 250] on button "Full View" at bounding box center [500, 252] width 22 height 7
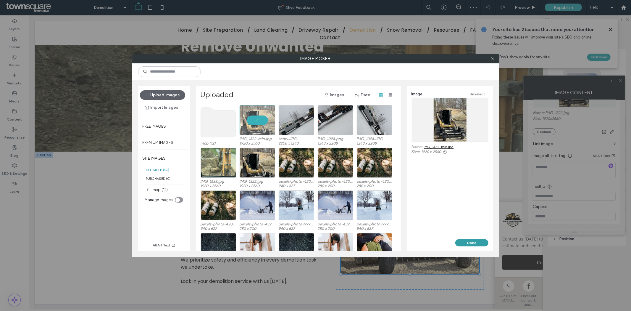
click at [471, 242] on button "Done" at bounding box center [471, 242] width 33 height 7
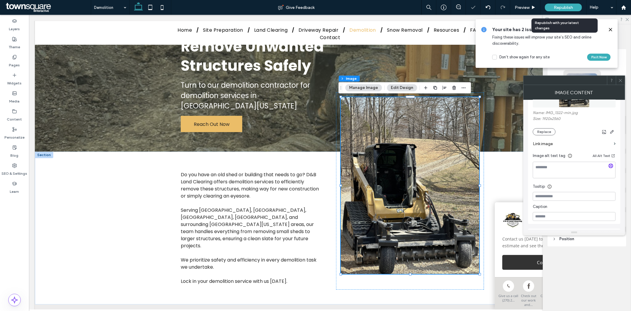
click at [561, 7] on span "Republish" at bounding box center [563, 7] width 19 height 5
